Goal: Information Seeking & Learning: Learn about a topic

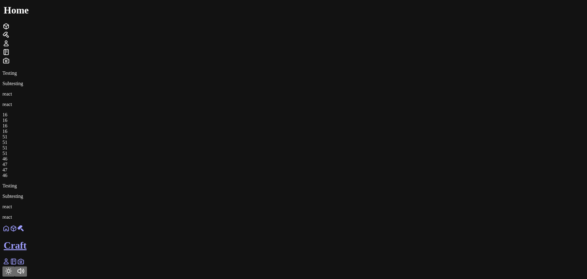
scroll to position [225, 0]
click at [10, 263] on icon at bounding box center [5, 261] width 7 height 7
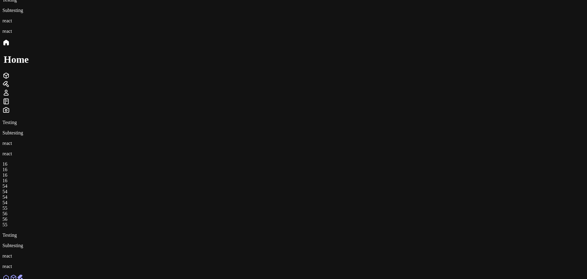
scroll to position [0, 0]
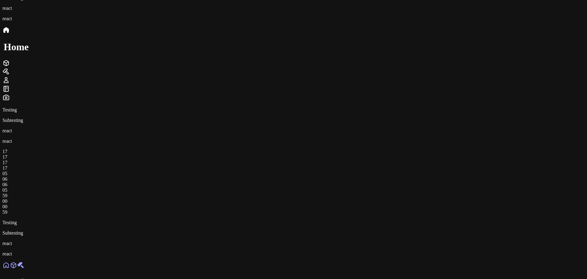
scroll to position [31, 0]
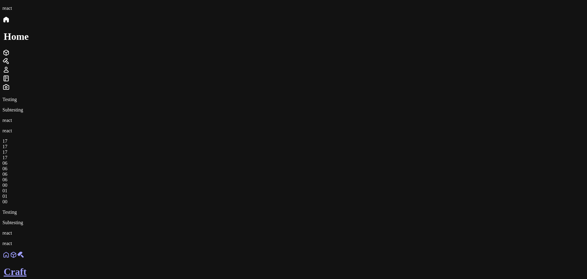
click at [10, 259] on link at bounding box center [5, 256] width 7 height 5
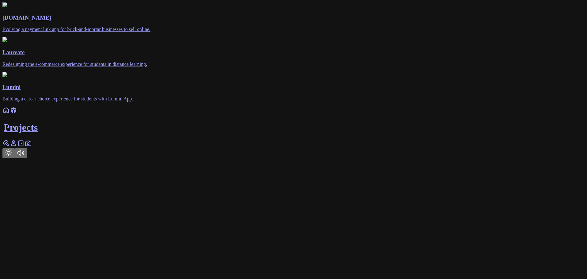
click at [237, 158] on div "Projects" at bounding box center [293, 133] width 582 height 52
click at [10, 114] on icon at bounding box center [5, 110] width 7 height 7
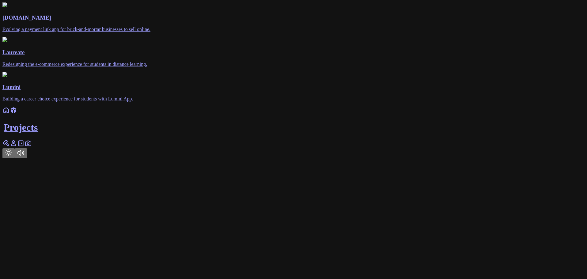
click at [10, 148] on link at bounding box center [5, 145] width 7 height 5
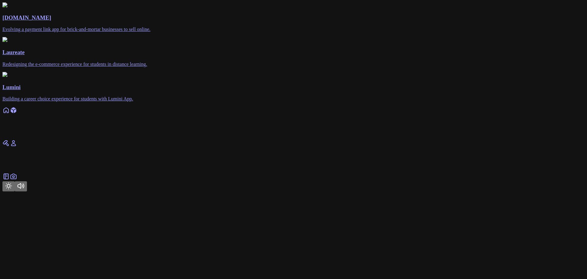
click at [10, 148] on link at bounding box center [5, 145] width 7 height 5
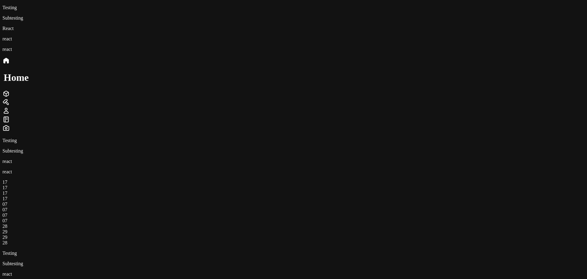
click at [99, 31] on div "React" at bounding box center [293, 29] width 582 height 6
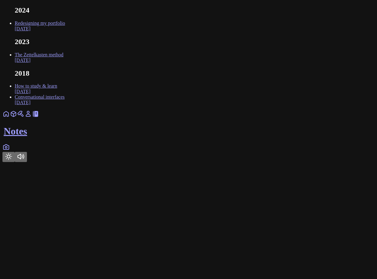
click at [63, 63] on link "The Zettelkasten method [DATE]" at bounding box center [39, 57] width 49 height 11
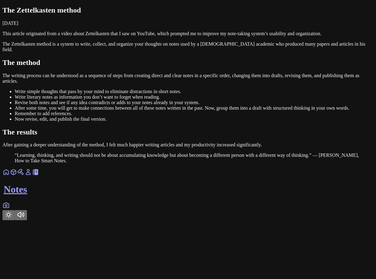
scroll to position [70, 0]
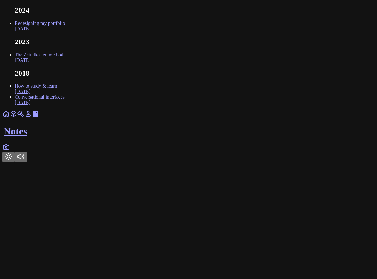
click at [25, 118] on icon at bounding box center [20, 113] width 7 height 7
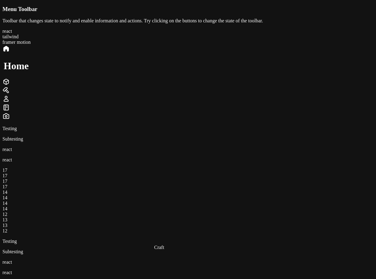
click at [84, 53] on div "Menu Toolbar Toolbar that changes state to notify and enable information and ac…" at bounding box center [187, 63] width 371 height 115
drag, startPoint x: 61, startPoint y: 51, endPoint x: 0, endPoint y: 32, distance: 63.8
click at [2, 32] on main "Menu Toolbar Toolbar that changes state to notify and enable information and ac…" at bounding box center [187, 141] width 371 height 270
click at [241, 87] on div at bounding box center [187, 82] width 371 height 9
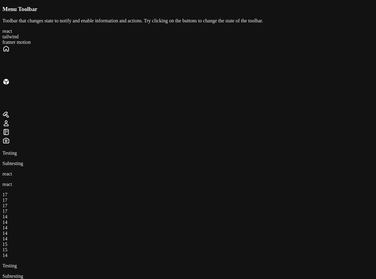
click at [10, 52] on icon at bounding box center [5, 48] width 7 height 7
click at [10, 85] on icon at bounding box center [5, 81] width 7 height 7
click at [10, 114] on icon at bounding box center [5, 114] width 7 height 7
click at [10, 120] on icon at bounding box center [5, 123] width 7 height 7
click at [204, 54] on div at bounding box center [187, 49] width 371 height 9
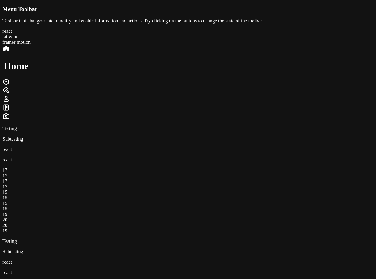
click at [10, 279] on icon at bounding box center [5, 283] width 7 height 7
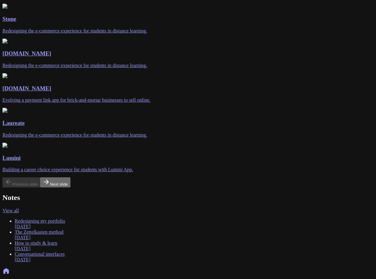
scroll to position [100, 0]
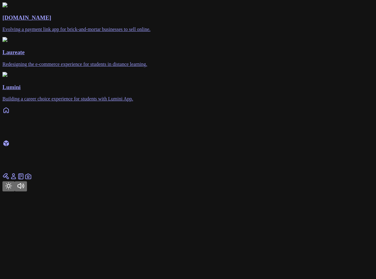
click at [10, 181] on link at bounding box center [5, 178] width 7 height 5
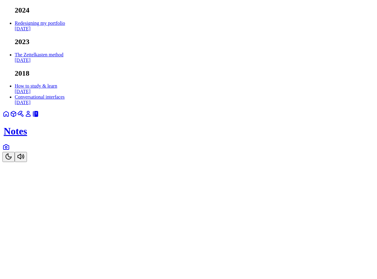
click at [57, 94] on link "How to study & learn [DATE]" at bounding box center [36, 88] width 43 height 11
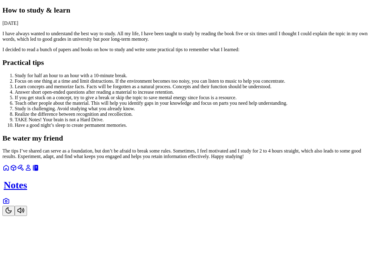
scroll to position [102, 0]
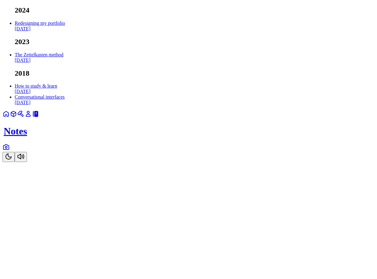
click at [65, 105] on link "Conversational interfaces [DATE]" at bounding box center [40, 99] width 50 height 11
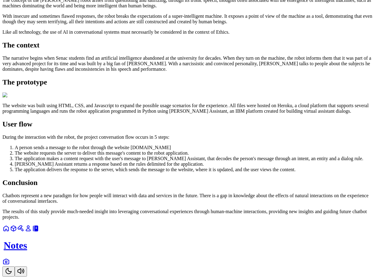
scroll to position [458, 0]
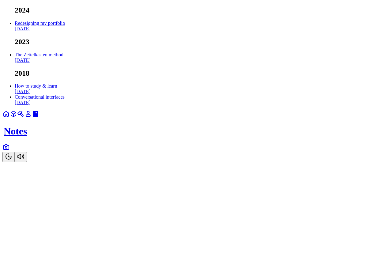
click at [63, 63] on link "The Zettelkasten method [DATE]" at bounding box center [39, 57] width 49 height 11
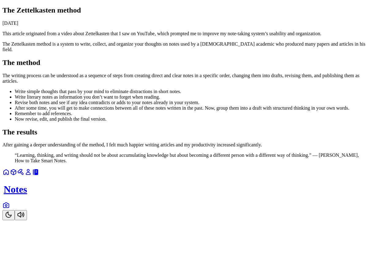
scroll to position [70, 0]
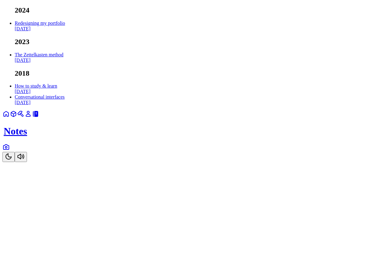
click at [65, 31] on link "Redesigning my portfolio [DATE]" at bounding box center [40, 26] width 50 height 11
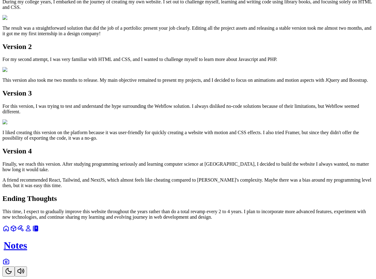
scroll to position [720, 0]
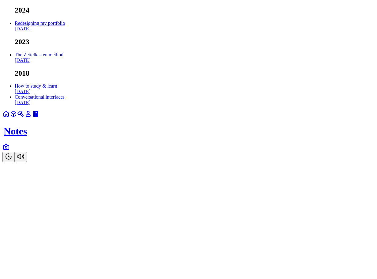
click at [10, 151] on icon at bounding box center [5, 146] width 7 height 7
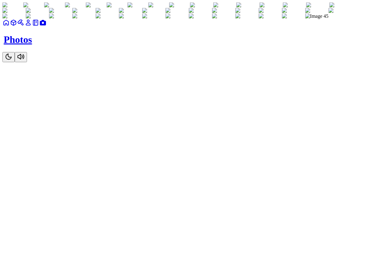
scroll to position [2496, 0]
click at [12, 60] on icon "Toggle Theme" at bounding box center [8, 56] width 7 height 7
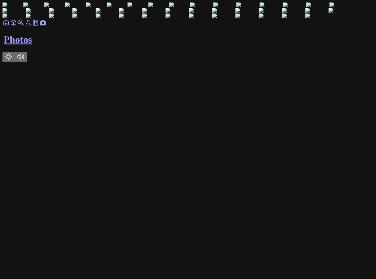
click at [12, 60] on icon "Toggle Theme" at bounding box center [8, 56] width 7 height 7
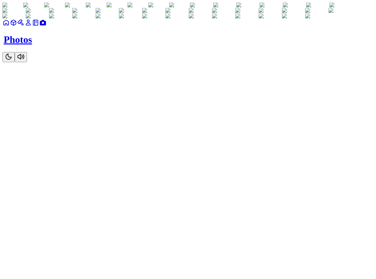
click at [32, 26] on icon at bounding box center [28, 22] width 7 height 7
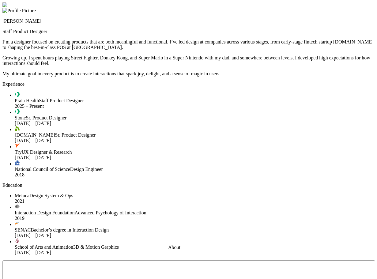
click at [16, 2] on div at bounding box center [188, 2] width 372 height 0
click at [315, 2] on div at bounding box center [188, 2] width 372 height 0
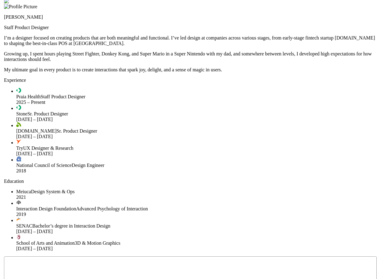
drag, startPoint x: 311, startPoint y: 243, endPoint x: 313, endPoint y: 239, distance: 4.3
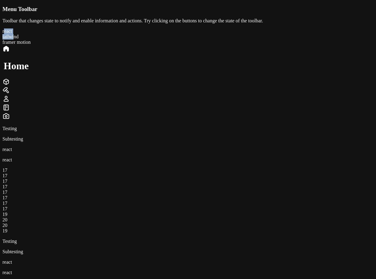
drag, startPoint x: 10, startPoint y: 70, endPoint x: 35, endPoint y: 74, distance: 25.4
click at [35, 74] on div "Menu Toolbar Toolbar that changes state to notify and enable information and ac…" at bounding box center [187, 63] width 371 height 115
click at [36, 75] on div "Menu Toolbar Toolbar that changes state to notify and enable information and ac…" at bounding box center [187, 63] width 371 height 115
click at [53, 45] on div "framer motion" at bounding box center [187, 43] width 371 height 6
click at [15, 34] on div "react" at bounding box center [187, 31] width 371 height 6
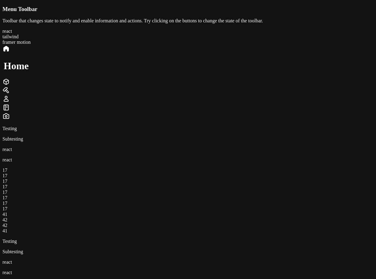
click at [44, 40] on div "tailwind" at bounding box center [187, 37] width 371 height 6
drag, startPoint x: 7, startPoint y: 69, endPoint x: 19, endPoint y: 70, distance: 12.3
click at [19, 34] on div "react" at bounding box center [187, 31] width 371 height 6
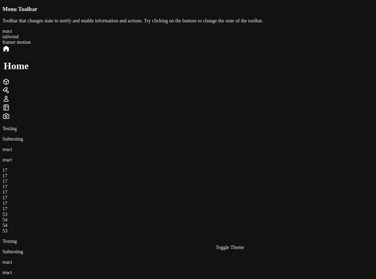
click at [65, 81] on div "Menu Toolbar Toolbar that changes state to notify and enable information and ac…" at bounding box center [187, 63] width 371 height 115
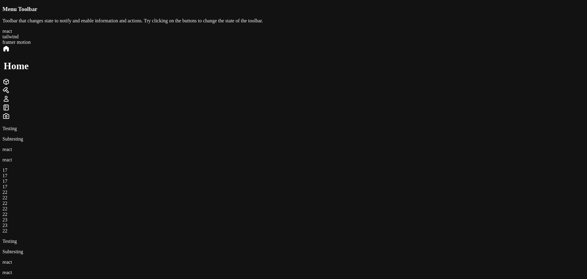
click at [336, 87] on div at bounding box center [293, 82] width 582 height 9
click at [307, 54] on div at bounding box center [293, 49] width 582 height 9
click at [173, 59] on div "Menu Toolbar Toolbar that changes state to notify and enable information and ac…" at bounding box center [293, 63] width 582 height 115
drag, startPoint x: 160, startPoint y: 49, endPoint x: 75, endPoint y: 27, distance: 88.0
click at [75, 28] on body "Menu Toolbar Toolbar that changes state to notify and enable information and ac…" at bounding box center [293, 169] width 582 height 326
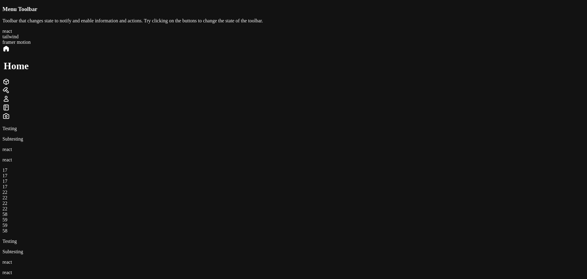
click at [75, 27] on body "Menu Toolbar Toolbar that changes state to notify and enable information and ac…" at bounding box center [293, 169] width 582 height 326
drag, startPoint x: 168, startPoint y: 55, endPoint x: 64, endPoint y: 23, distance: 108.8
click at [64, 23] on body "Menu Toolbar Toolbar that changes state to notify and enable information and ac…" at bounding box center [293, 169] width 582 height 326
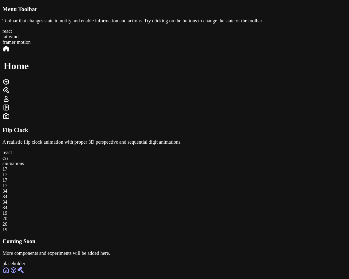
click at [109, 87] on div at bounding box center [174, 82] width 344 height 9
click at [10, 52] on icon at bounding box center [5, 48] width 7 height 7
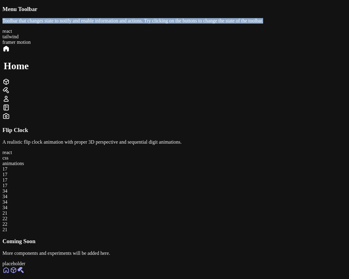
drag, startPoint x: 85, startPoint y: 51, endPoint x: 1, endPoint y: 25, distance: 87.7
click at [2, 25] on main "Menu Toolbar Toolbar that changes state to notify and enable information and ac…" at bounding box center [174, 136] width 344 height 261
drag, startPoint x: 81, startPoint y: 51, endPoint x: 0, endPoint y: 26, distance: 84.4
click at [2, 26] on main "Menu Toolbar Toolbar that changes state to notify and enable information and ac…" at bounding box center [174, 136] width 344 height 261
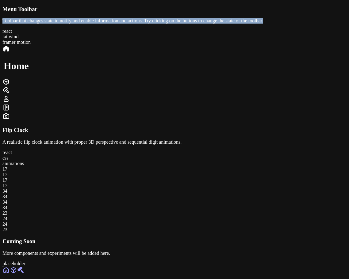
click at [2, 26] on main "Menu Toolbar Toolbar that changes state to notify and enable information and ac…" at bounding box center [174, 136] width 344 height 261
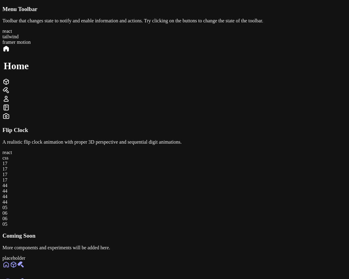
click at [10, 103] on icon at bounding box center [5, 98] width 7 height 7
click at [9, 51] on icon at bounding box center [6, 48] width 5 height 5
